Goal: Task Accomplishment & Management: Manage account settings

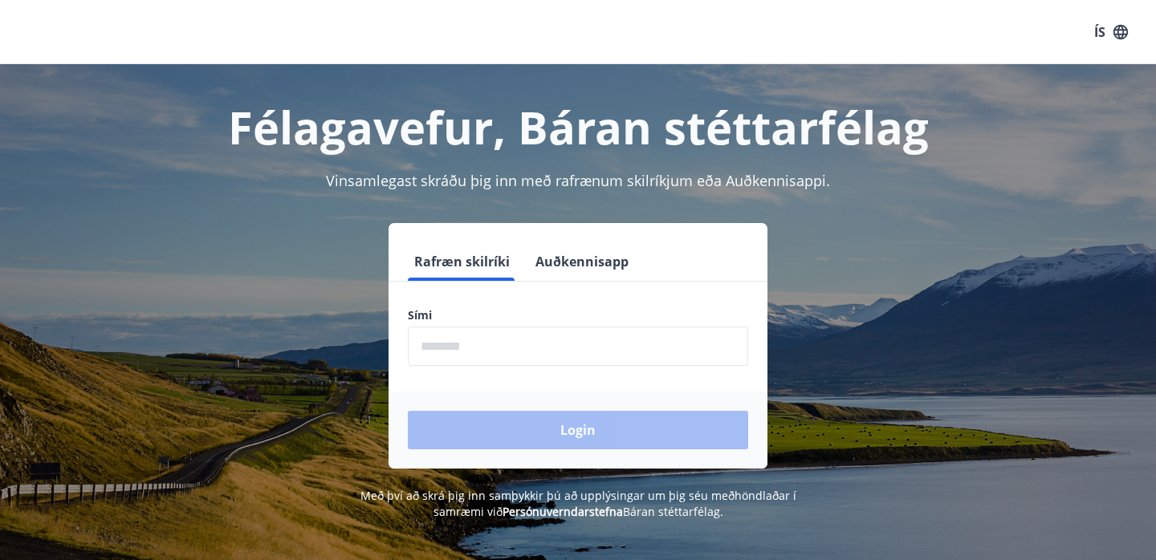
click at [513, 343] on input "phone" at bounding box center [578, 346] width 340 height 39
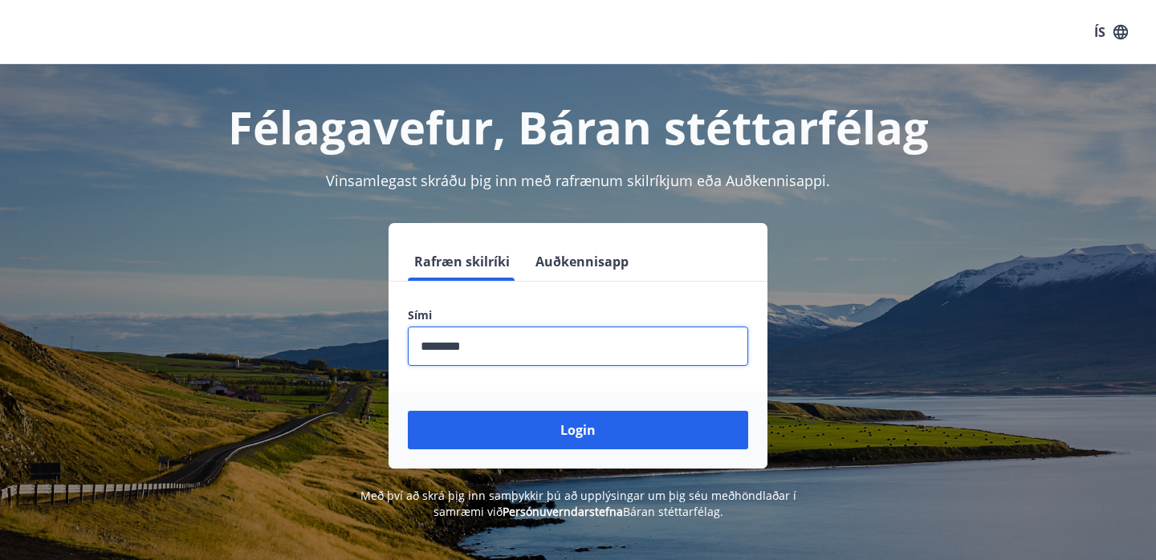
type input "********"
click at [578, 430] on button "Login" at bounding box center [578, 430] width 340 height 39
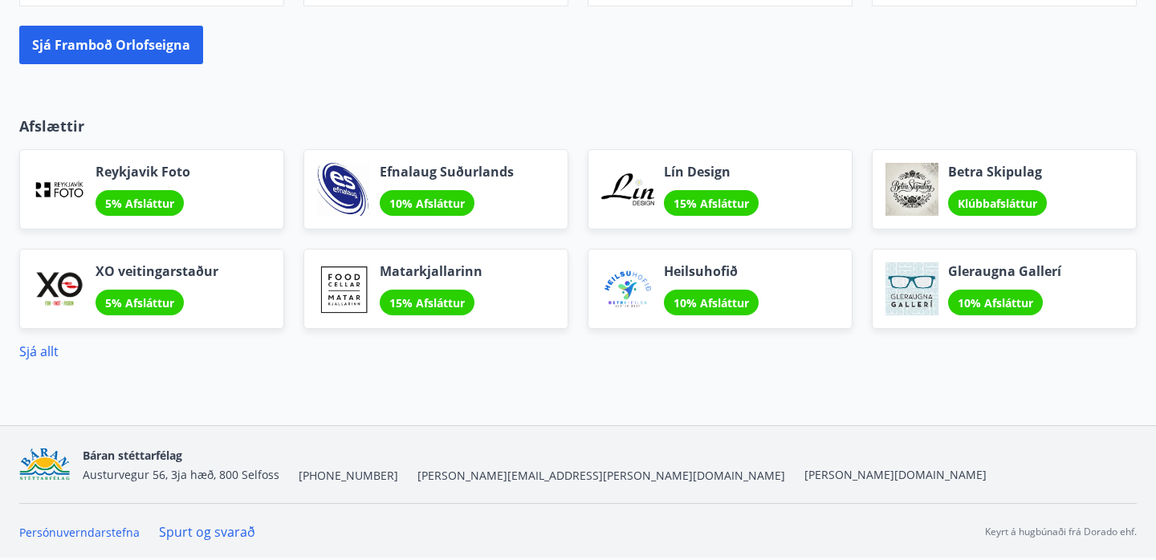
scroll to position [1498, 0]
click at [44, 355] on link "Sjá allt" at bounding box center [38, 352] width 39 height 18
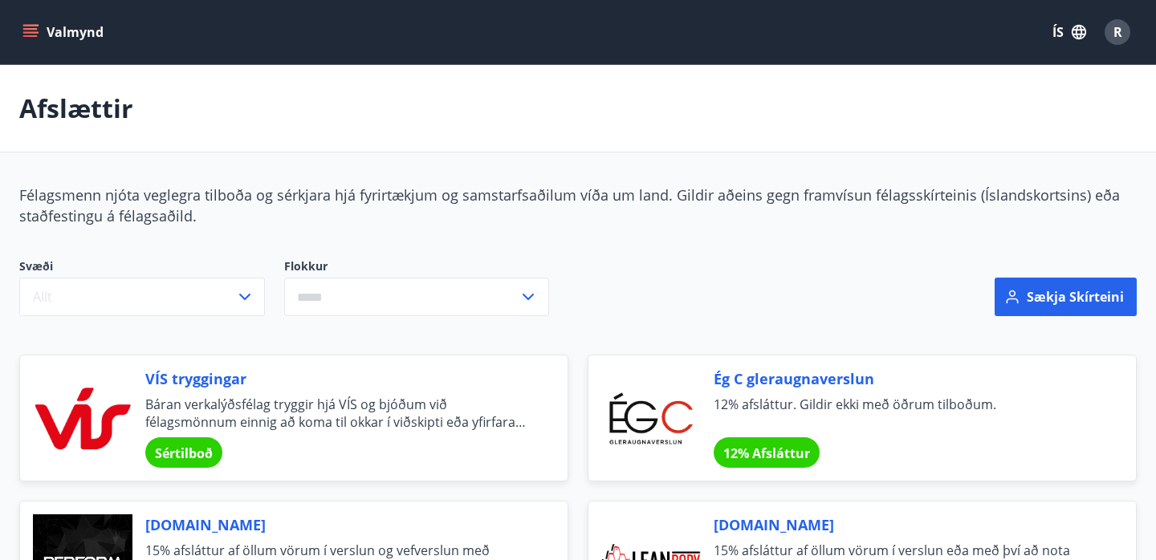
click at [72, 37] on button "Valmynd" at bounding box center [64, 32] width 91 height 29
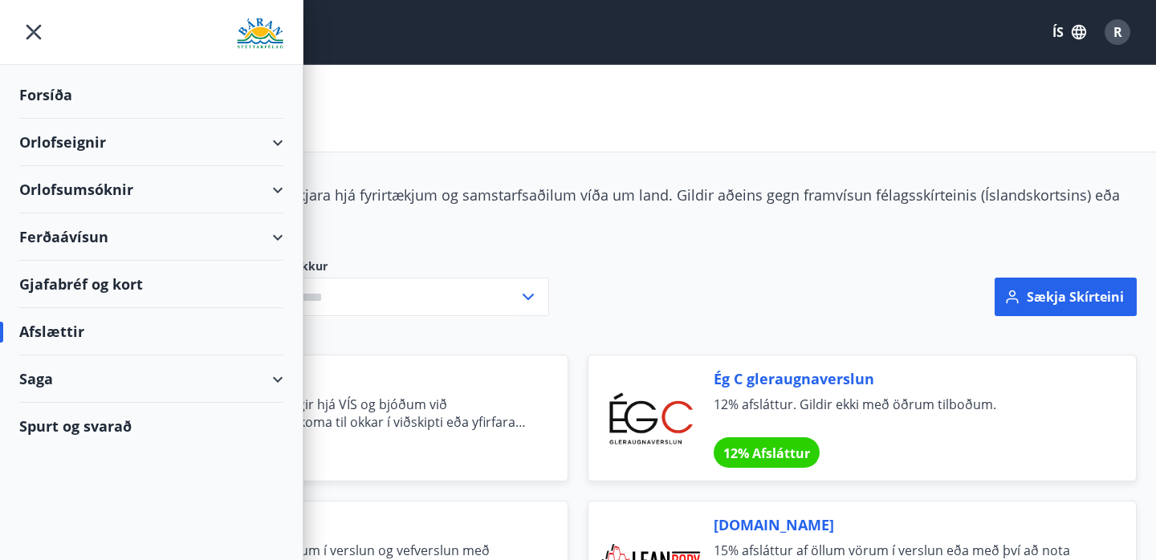
click at [99, 194] on div "Orlofsumsóknir" at bounding box center [151, 189] width 264 height 47
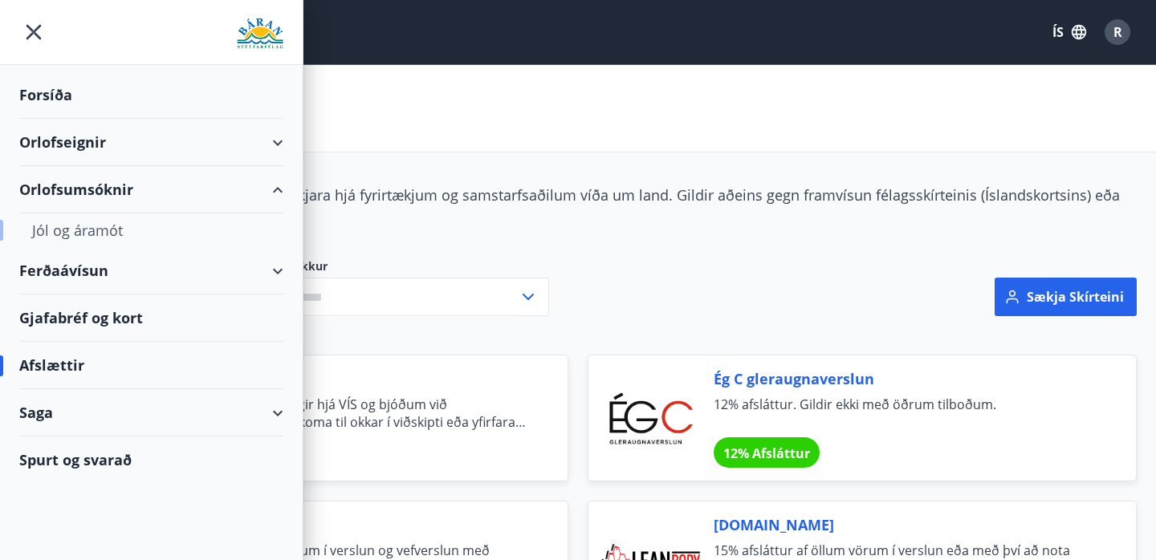
click at [95, 236] on div "Jól og áramót" at bounding box center [151, 231] width 238 height 34
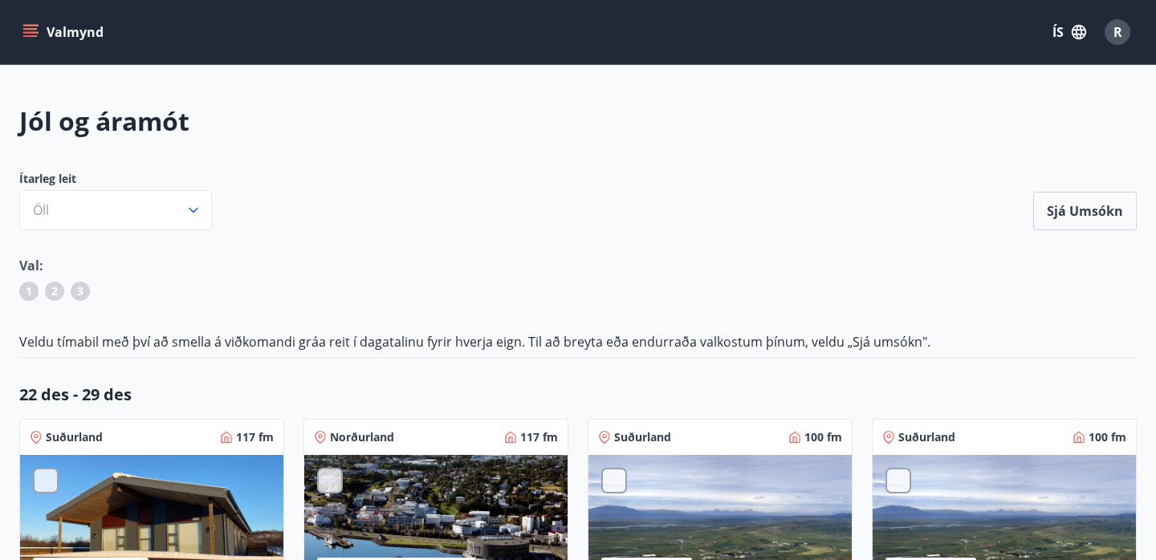
click at [38, 50] on div "Valmynd ÍS R" at bounding box center [577, 32] width 1117 height 39
click at [35, 36] on icon "menu" at bounding box center [30, 36] width 14 height 2
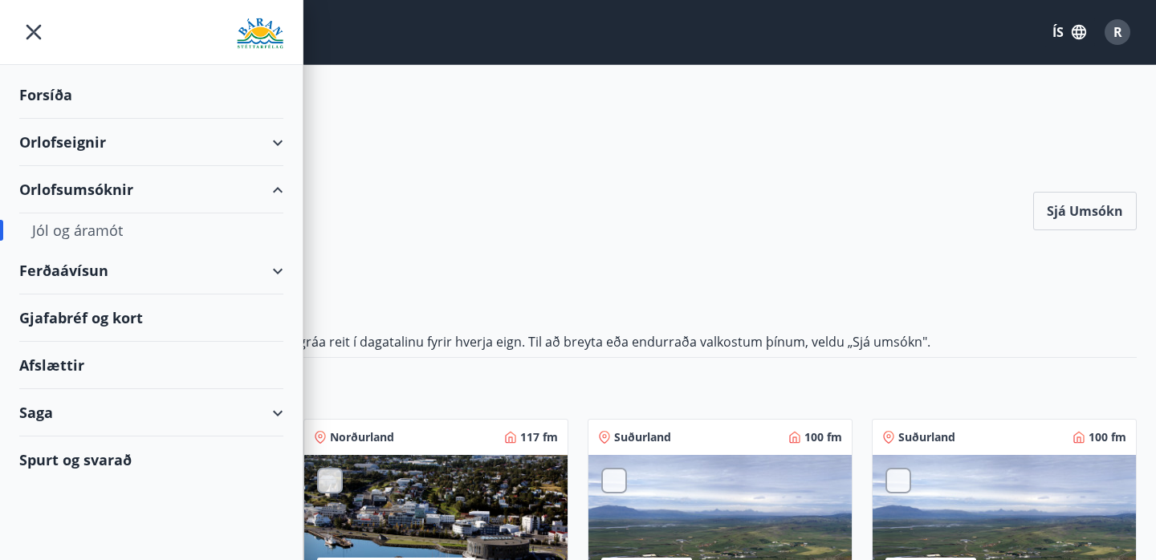
click at [61, 95] on div "Forsíða" at bounding box center [151, 94] width 264 height 47
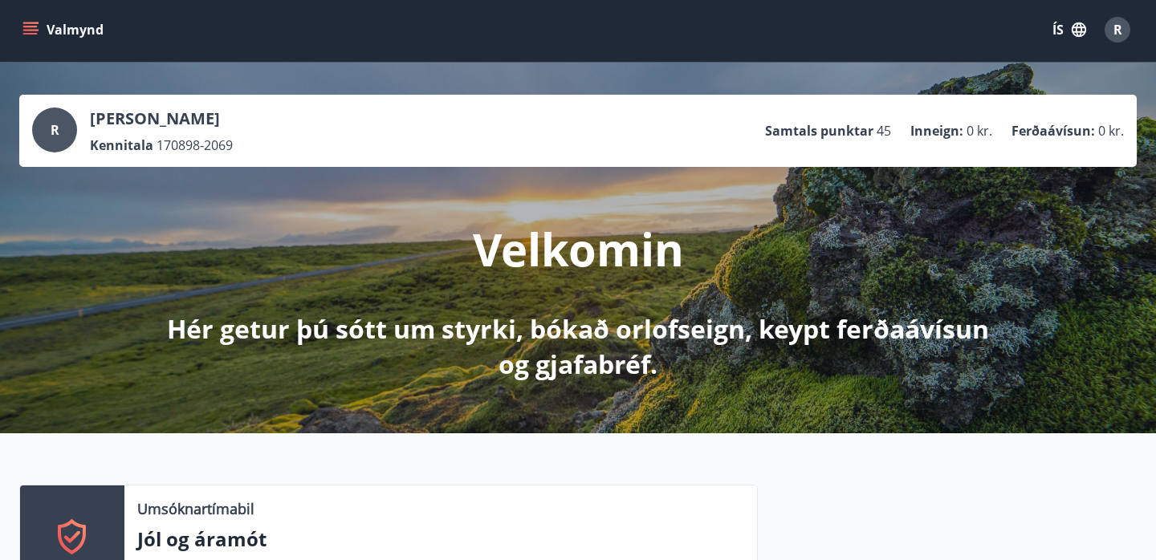
scroll to position [18, 0]
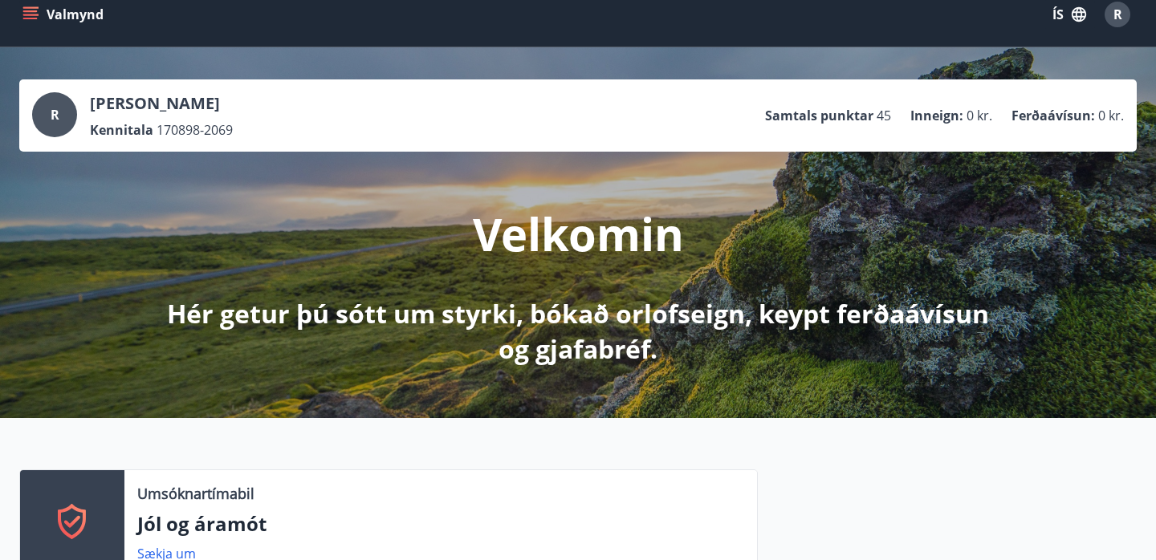
click at [30, 16] on icon "menu" at bounding box center [30, 14] width 16 height 16
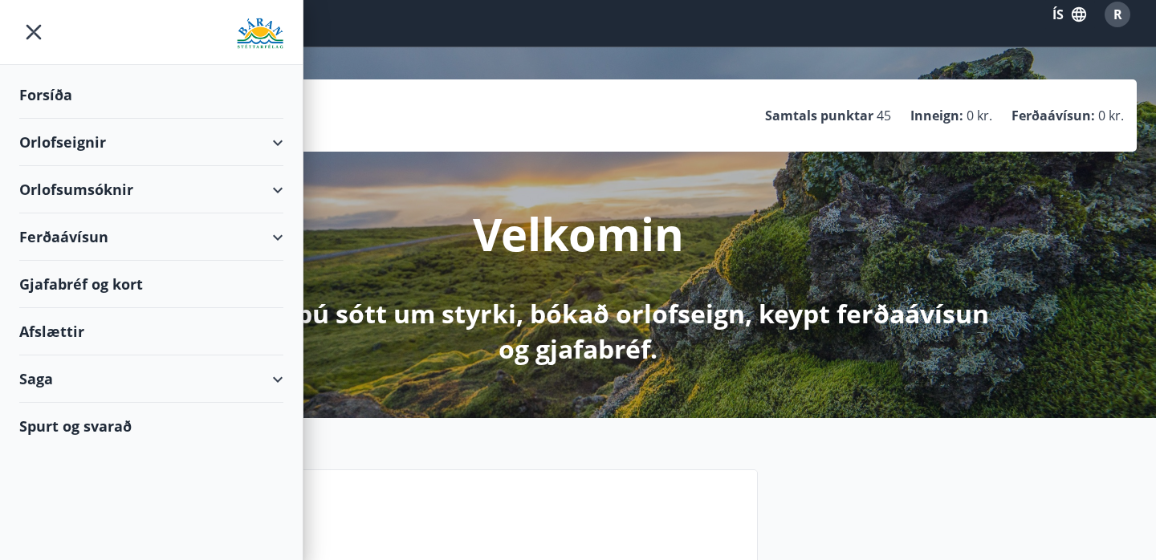
click at [132, 146] on div "Orlofseignir" at bounding box center [151, 142] width 264 height 47
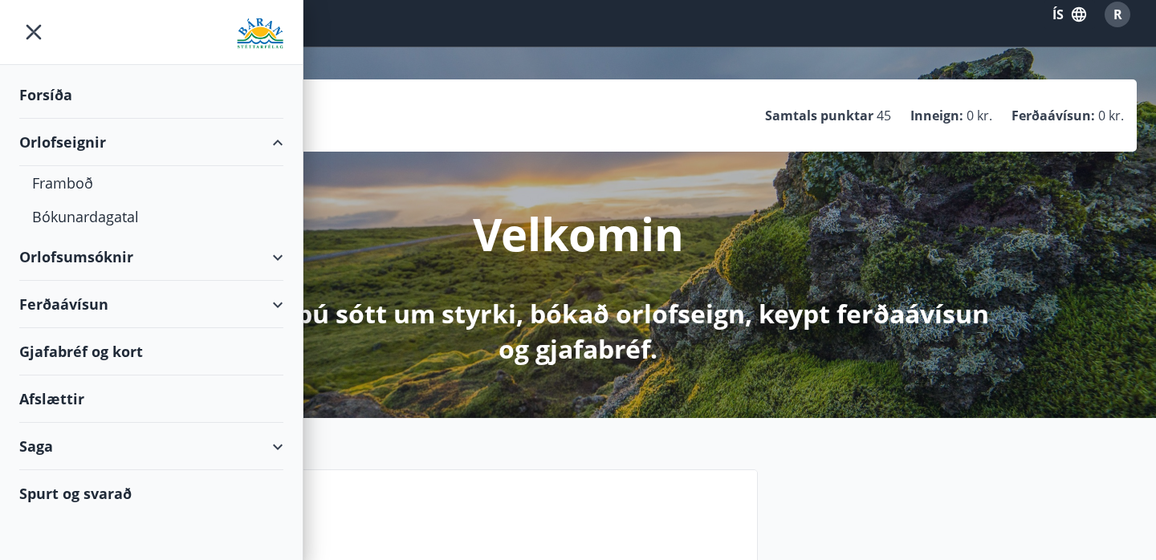
click at [92, 449] on div "Saga" at bounding box center [151, 446] width 264 height 47
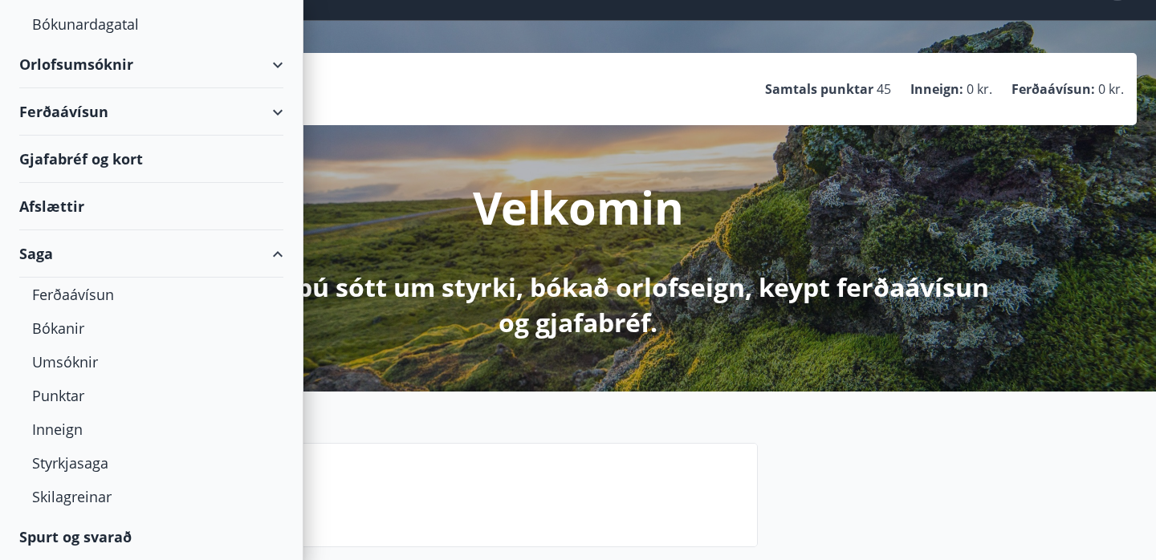
scroll to position [67, 0]
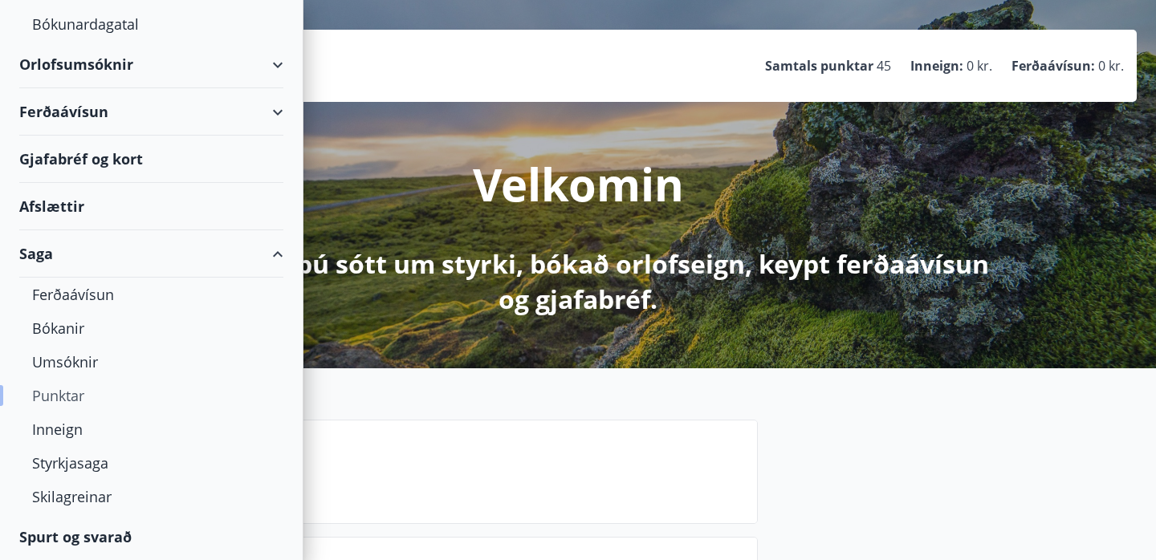
click at [51, 395] on div "Punktar" at bounding box center [151, 396] width 238 height 34
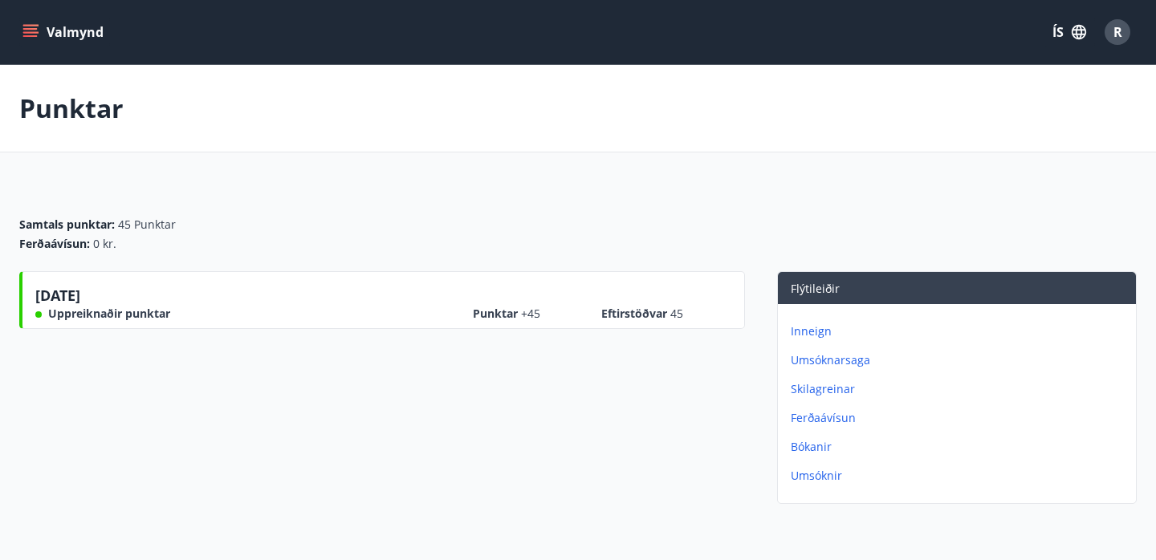
click at [814, 335] on p "Inneign" at bounding box center [960, 332] width 339 height 16
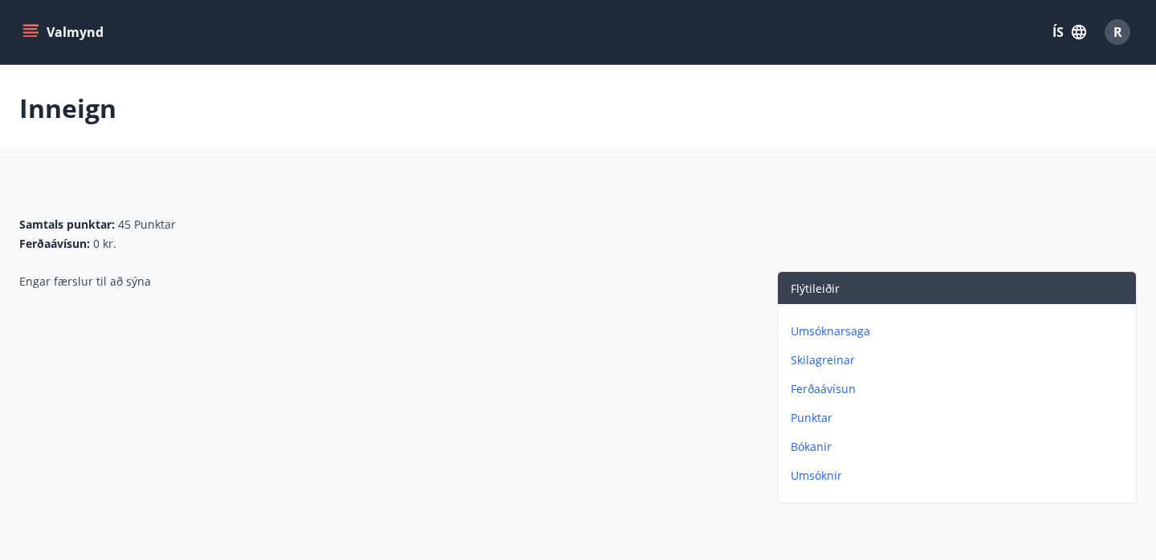
click at [820, 425] on p "Punktar" at bounding box center [960, 418] width 339 height 16
